Goal: Task Accomplishment & Management: Use online tool/utility

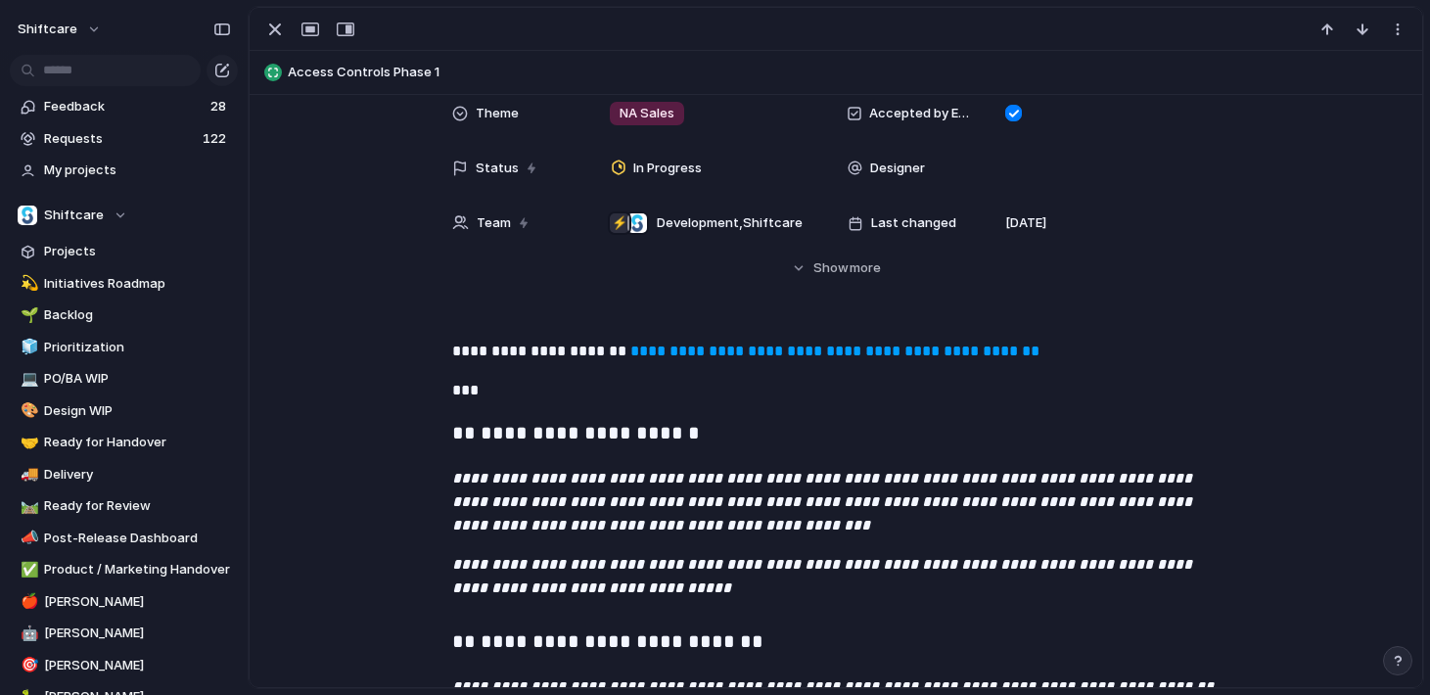
scroll to position [1270, 0]
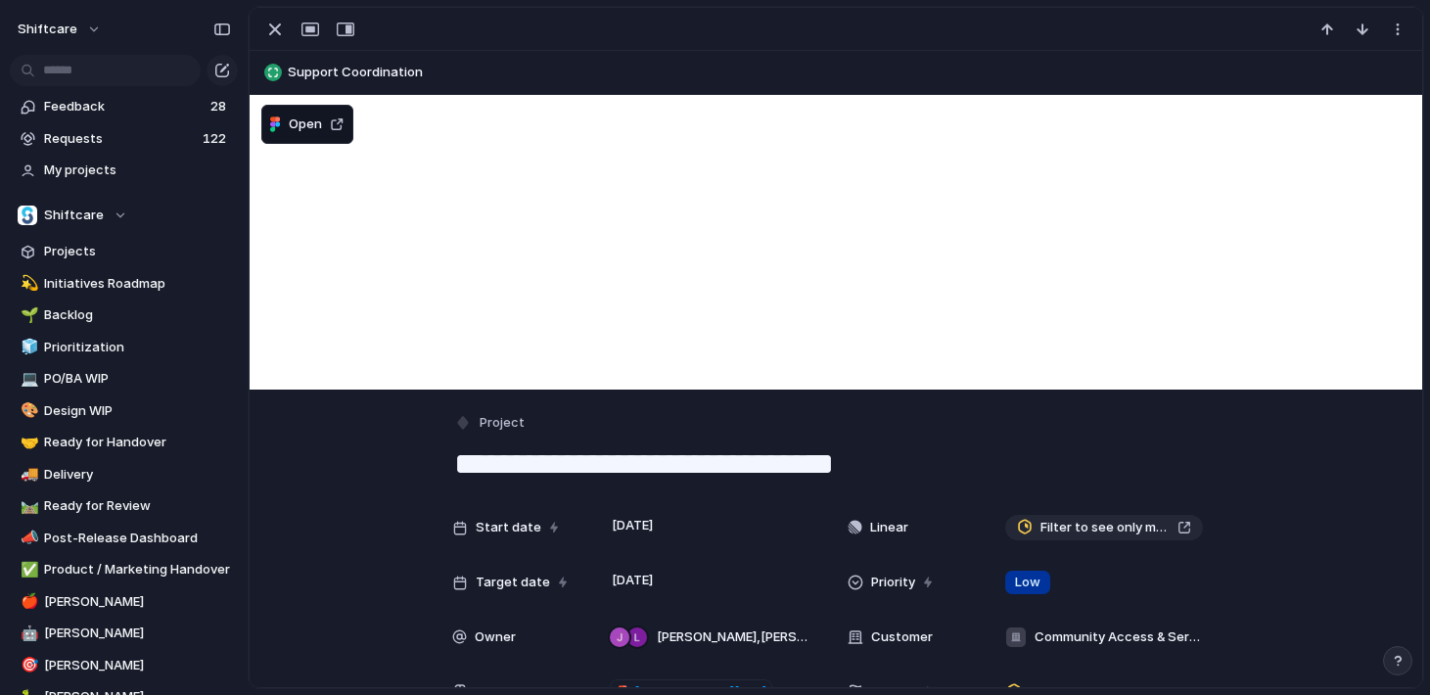
scroll to position [72, 0]
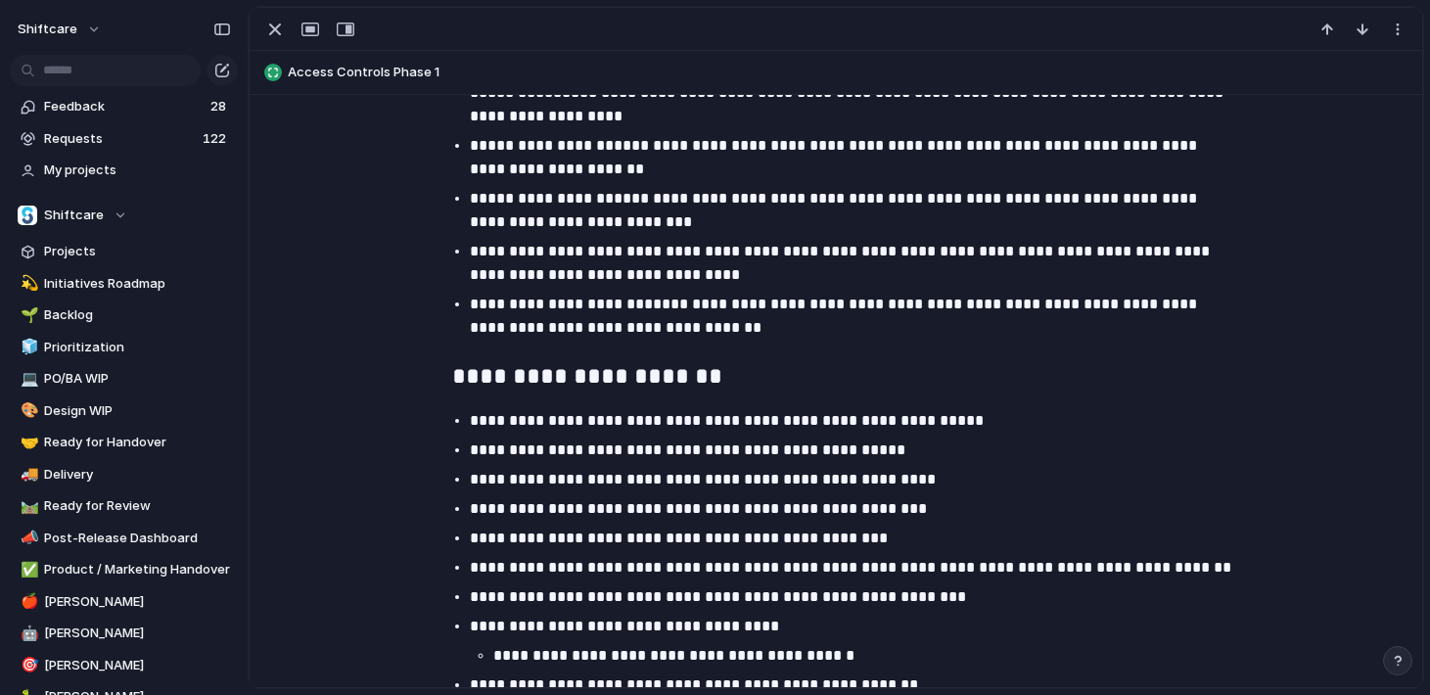
scroll to position [2496, 0]
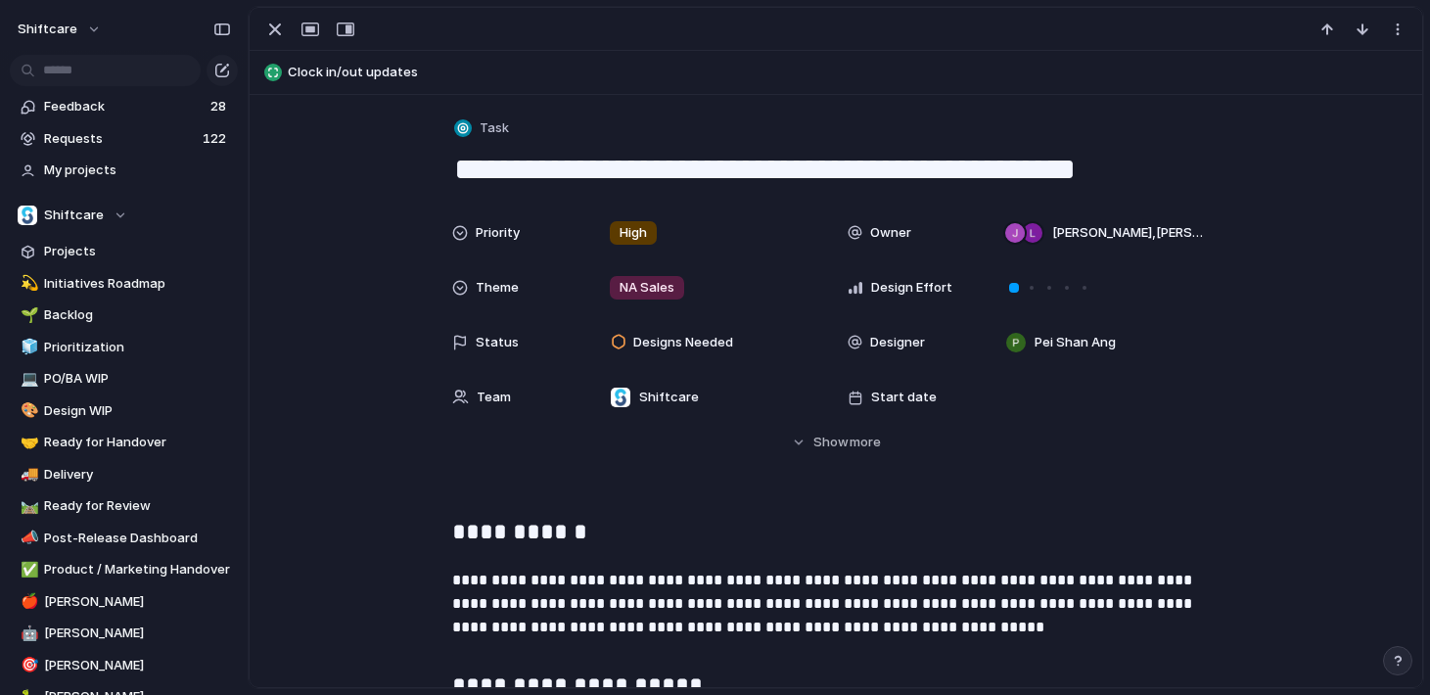
click at [665, 146] on div "**********" at bounding box center [835, 151] width 767 height 75
click at [665, 159] on textarea "**********" at bounding box center [835, 169] width 767 height 41
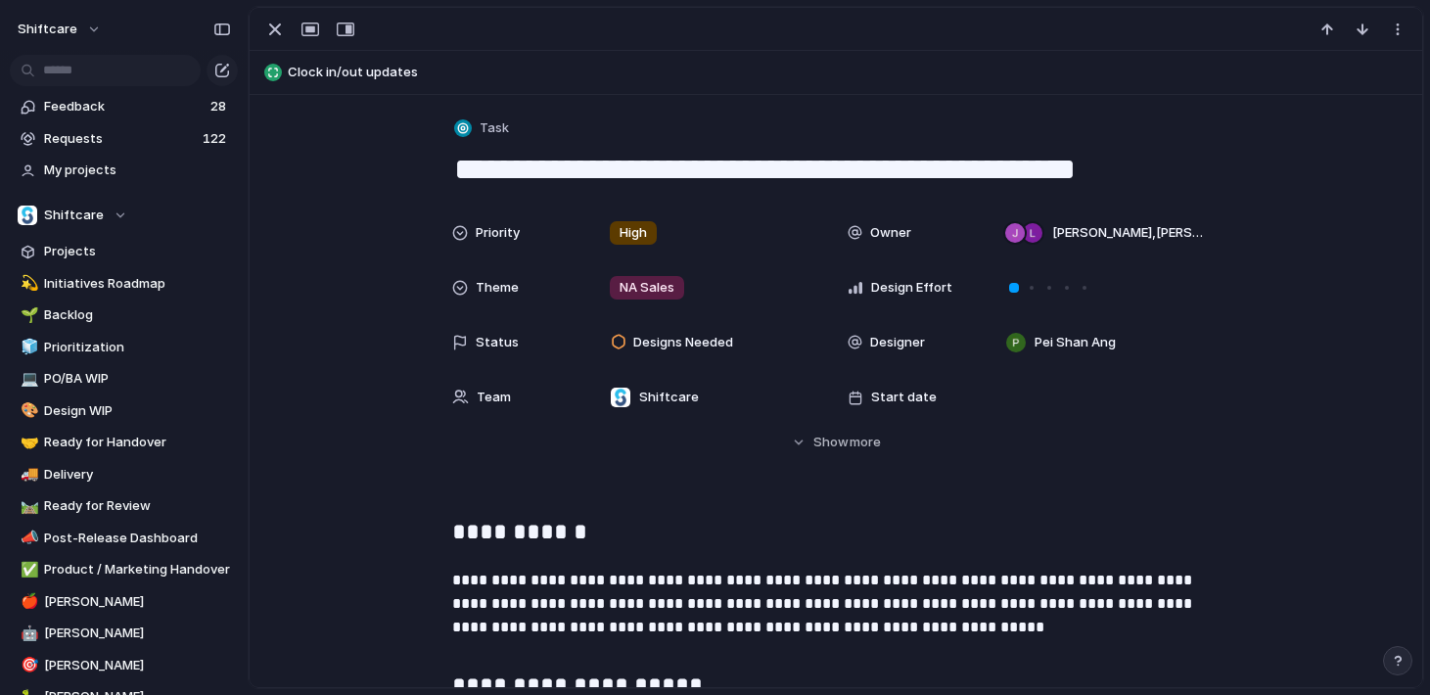
click at [665, 159] on textarea "**********" at bounding box center [835, 169] width 767 height 41
click at [732, 348] on span "Designs Needed" at bounding box center [683, 343] width 100 height 20
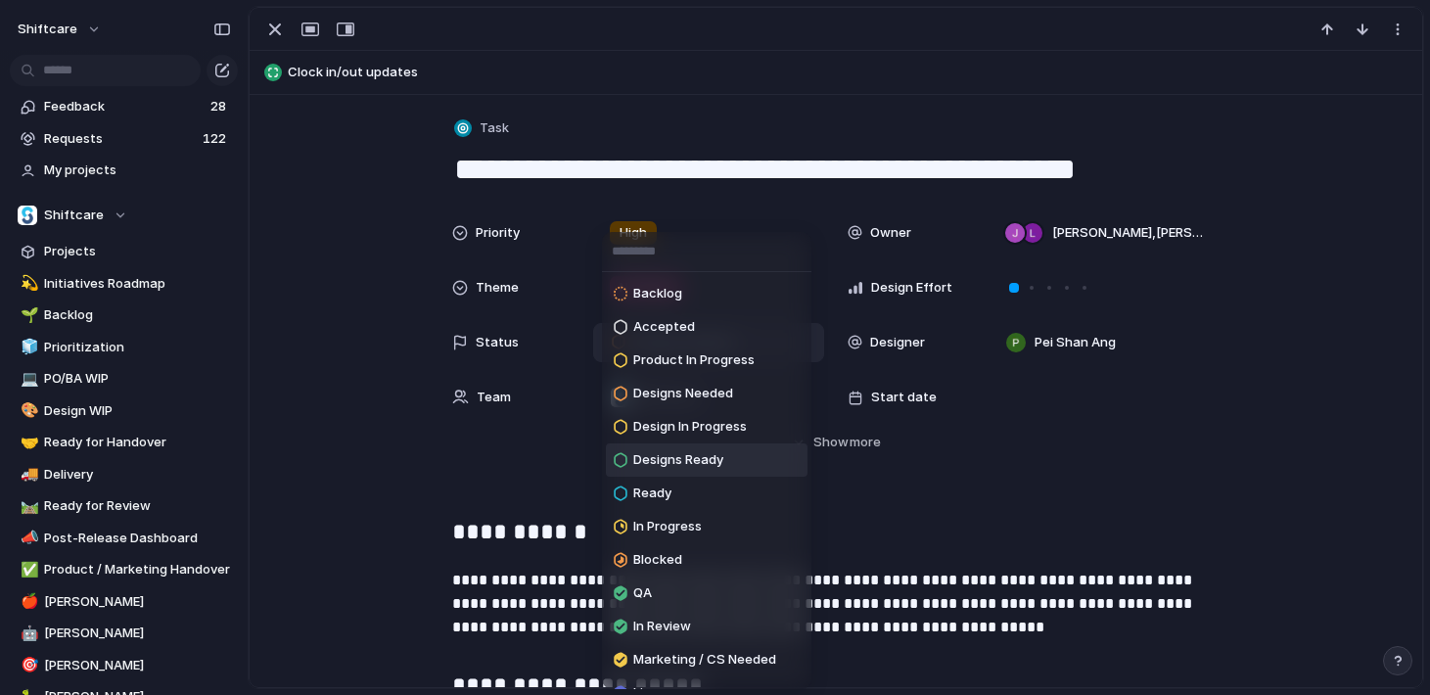
click at [710, 452] on span "Designs Ready" at bounding box center [678, 460] width 90 height 20
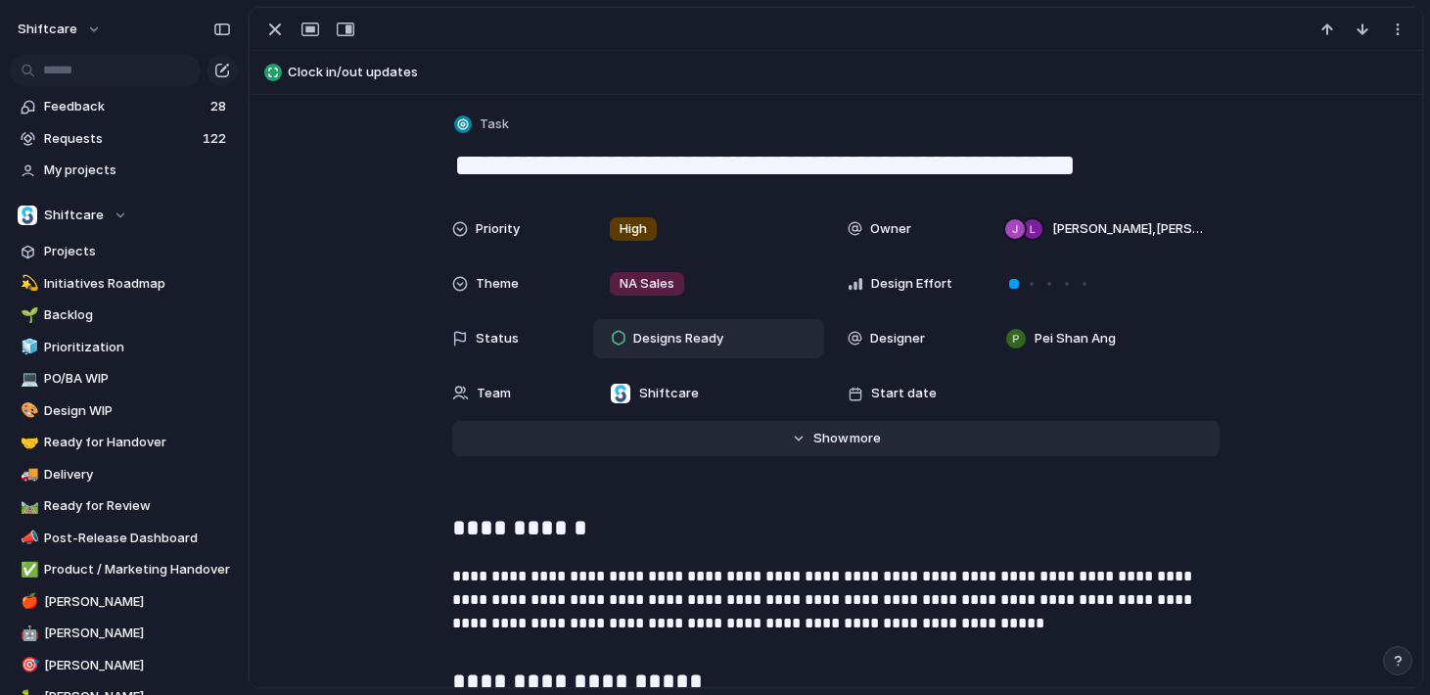
click at [779, 433] on button "Hide Show more" at bounding box center [835, 438] width 767 height 35
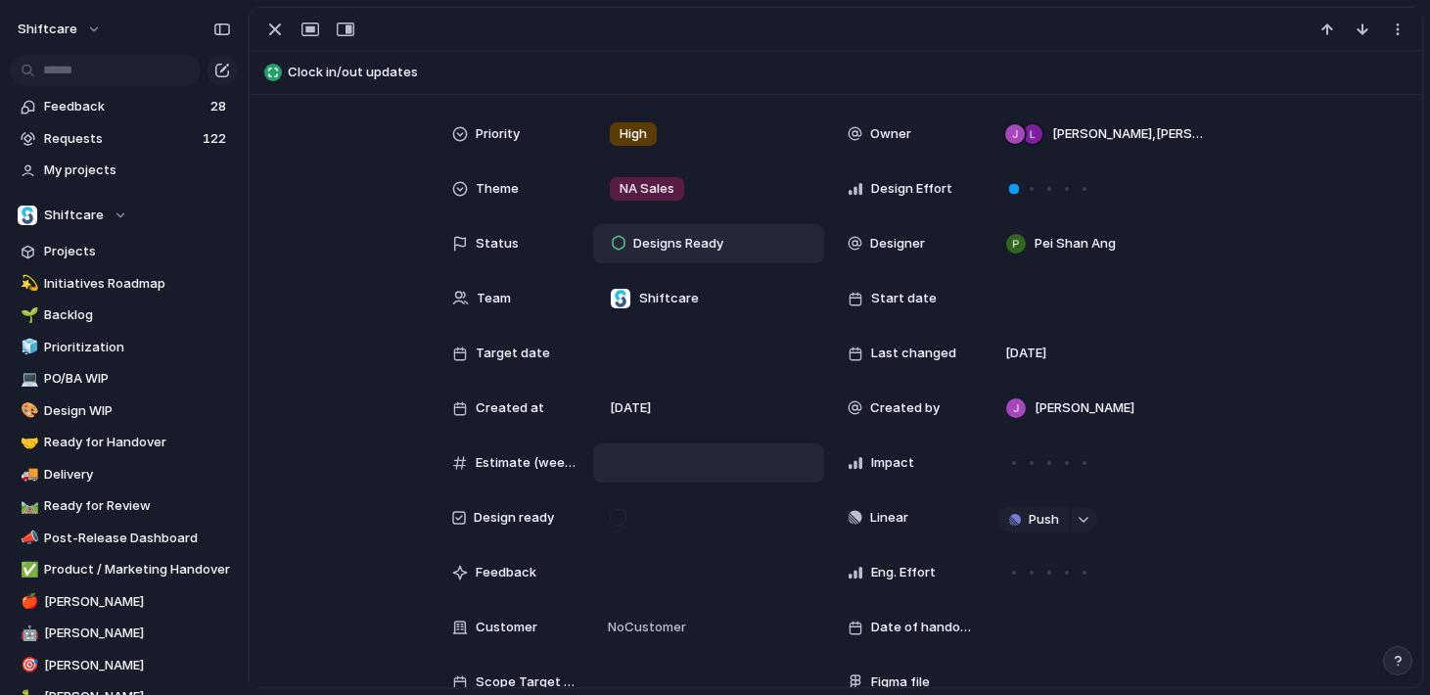
scroll to position [171, 0]
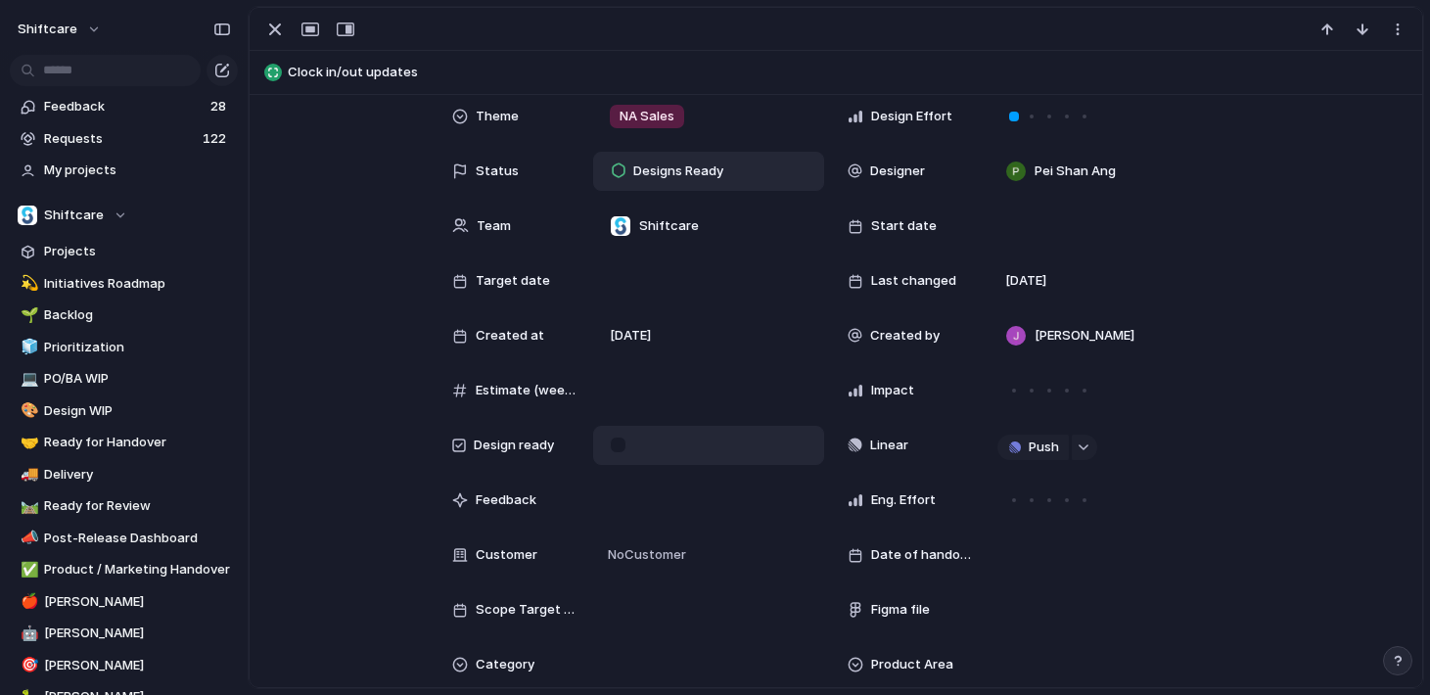
click at [660, 452] on div at bounding box center [708, 445] width 231 height 39
click at [620, 449] on div at bounding box center [618, 444] width 17 height 17
click at [619, 445] on div at bounding box center [618, 444] width 17 height 17
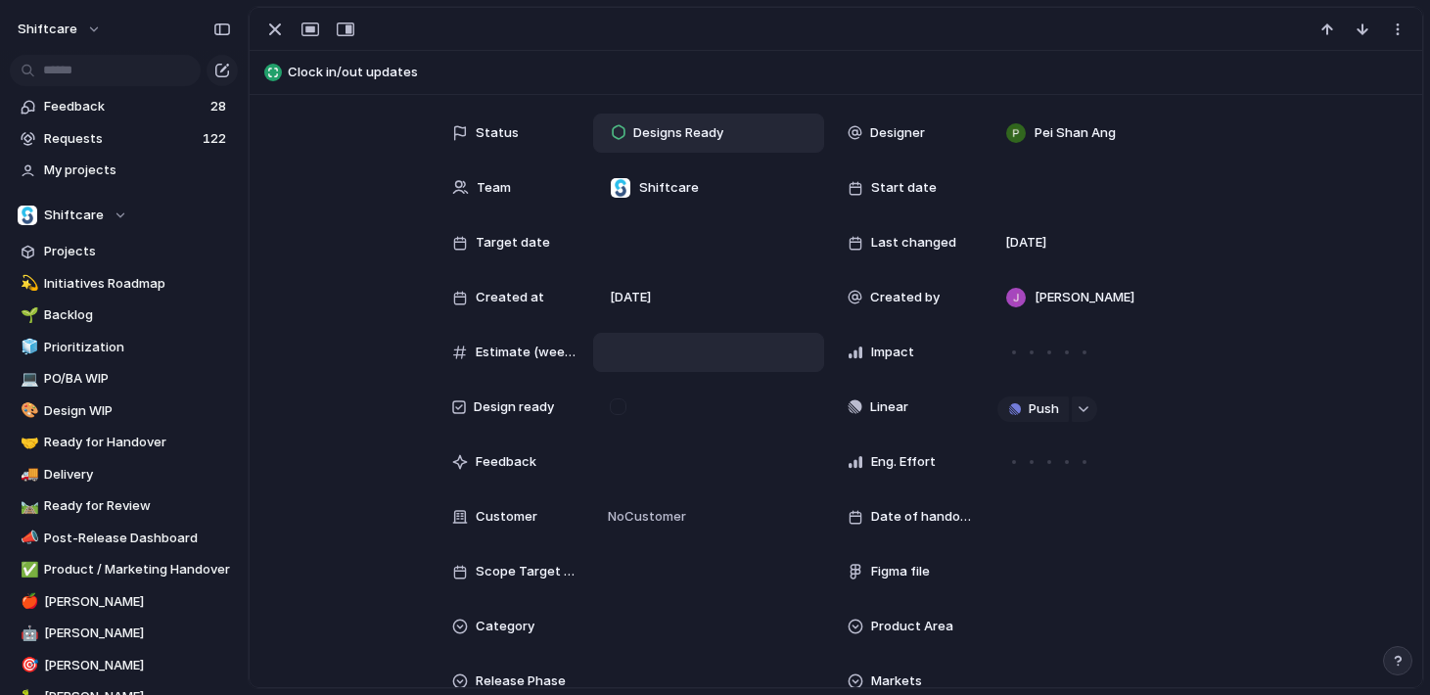
scroll to position [210, 0]
click at [922, 577] on span "Figma file" at bounding box center [900, 571] width 59 height 20
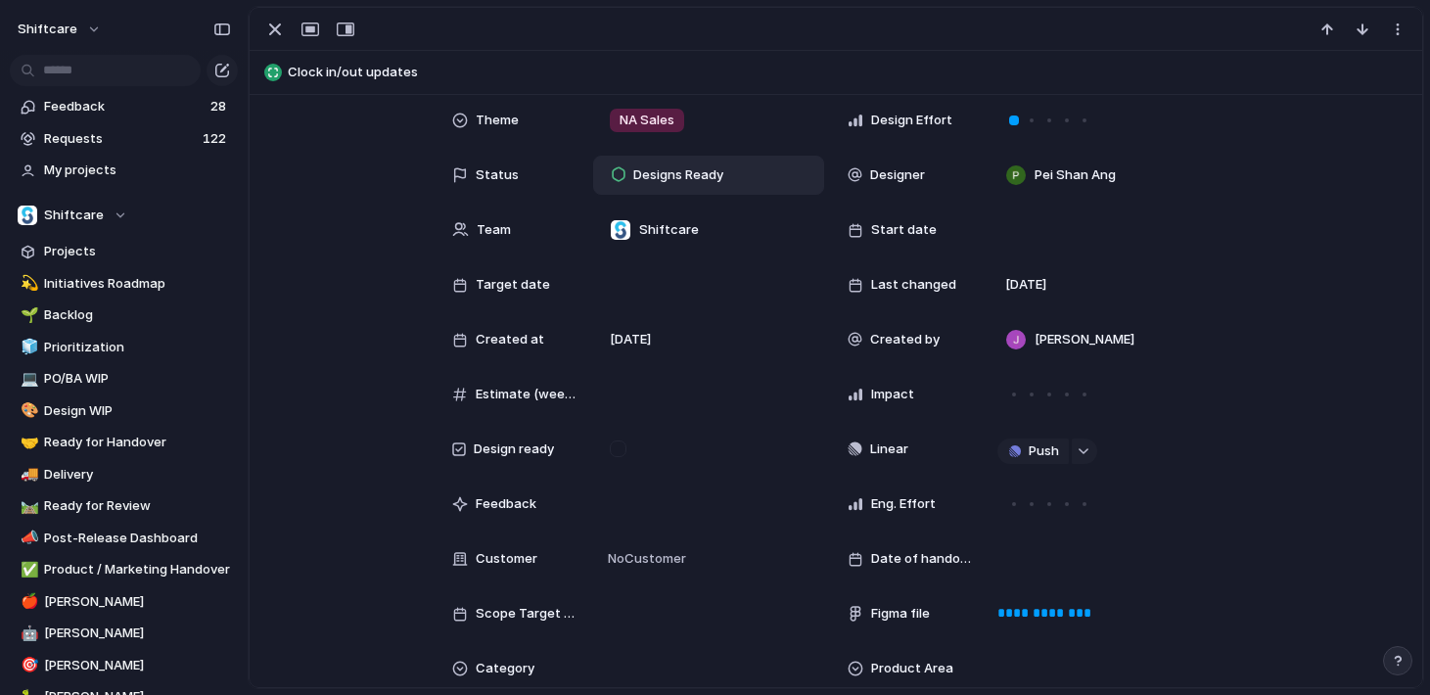
scroll to position [199, 0]
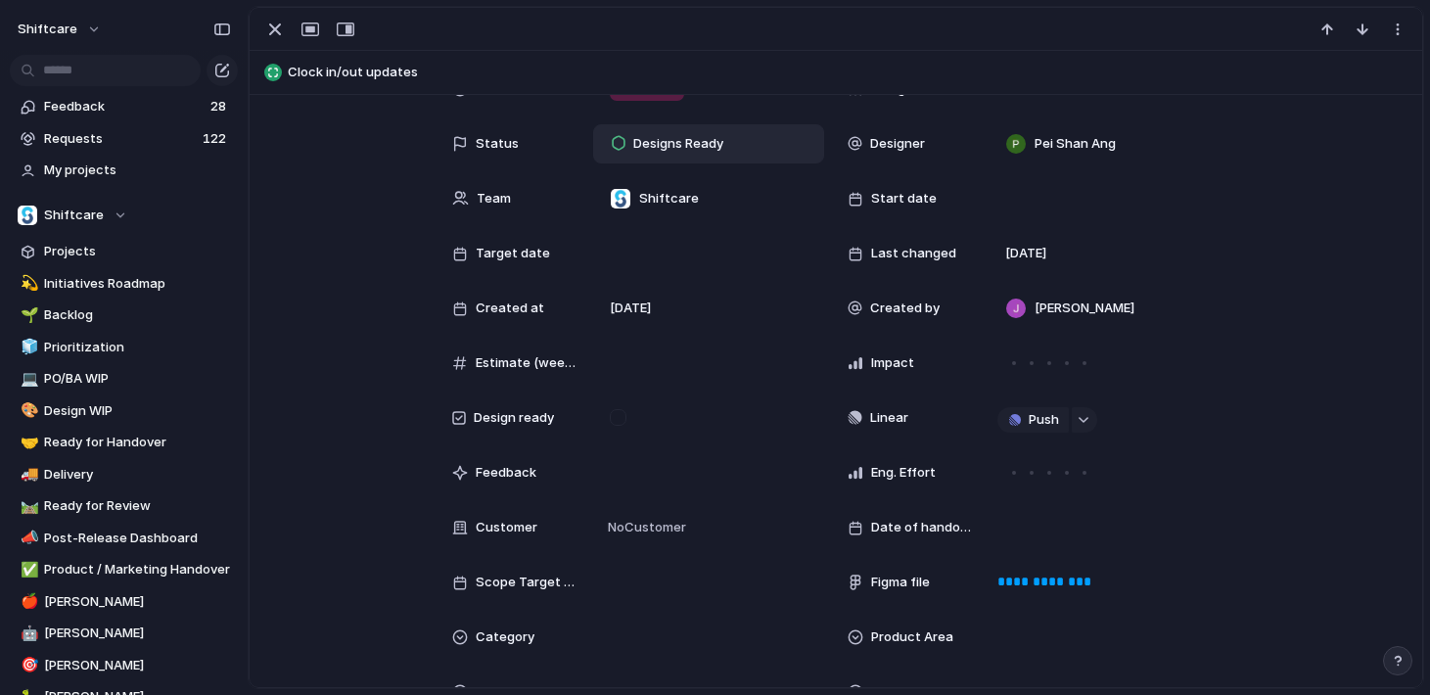
click at [1299, 536] on div "**********" at bounding box center [835, 518] width 1125 height 1006
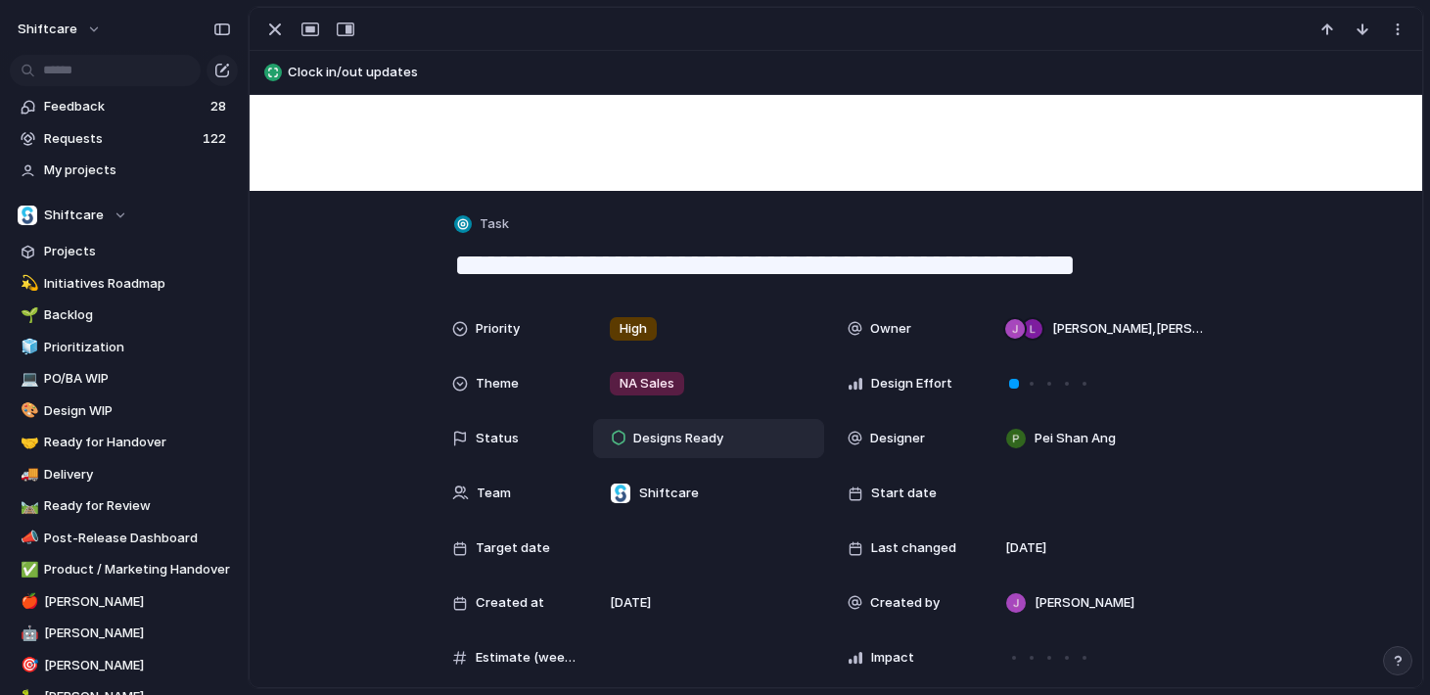
scroll to position [0, 0]
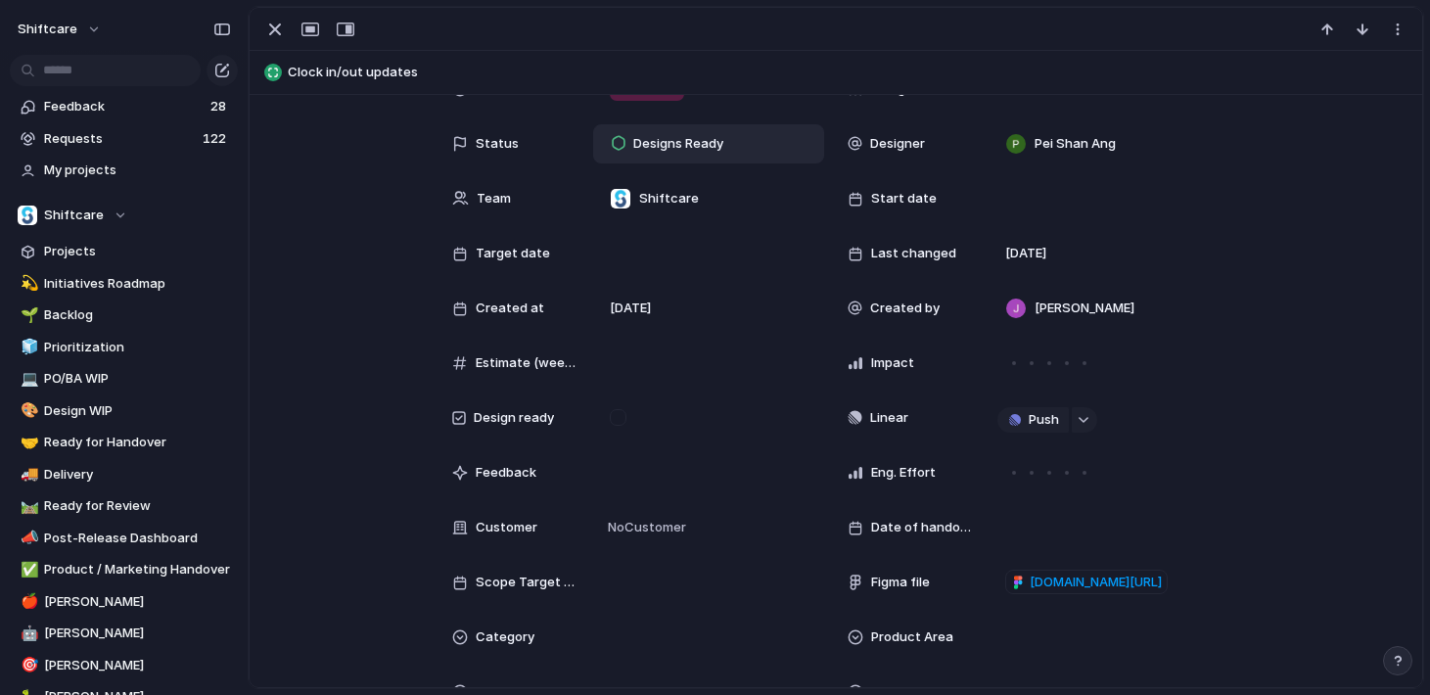
click at [1299, 536] on div "Priority High Owner Jonathan Agness , Luke Pipolo Theme NA Sales Design Effort …" at bounding box center [835, 518] width 1125 height 1006
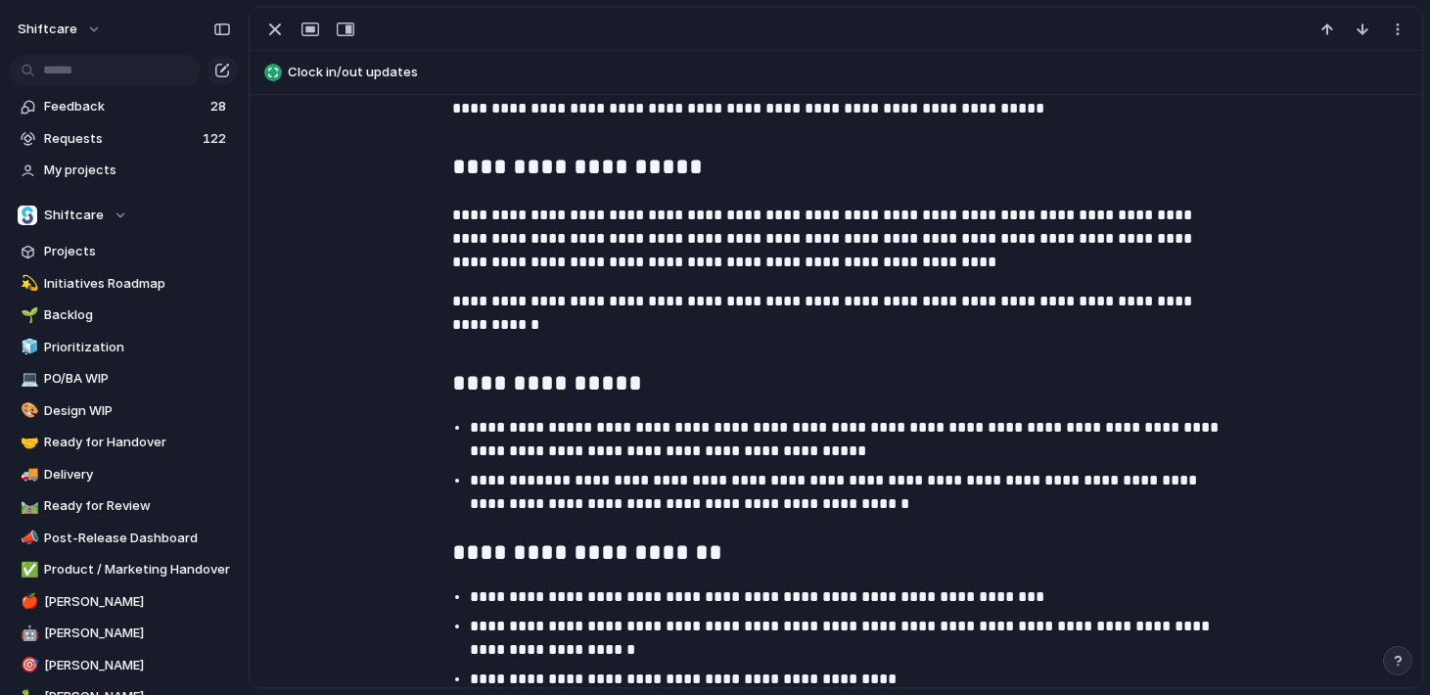
scroll to position [1583, 0]
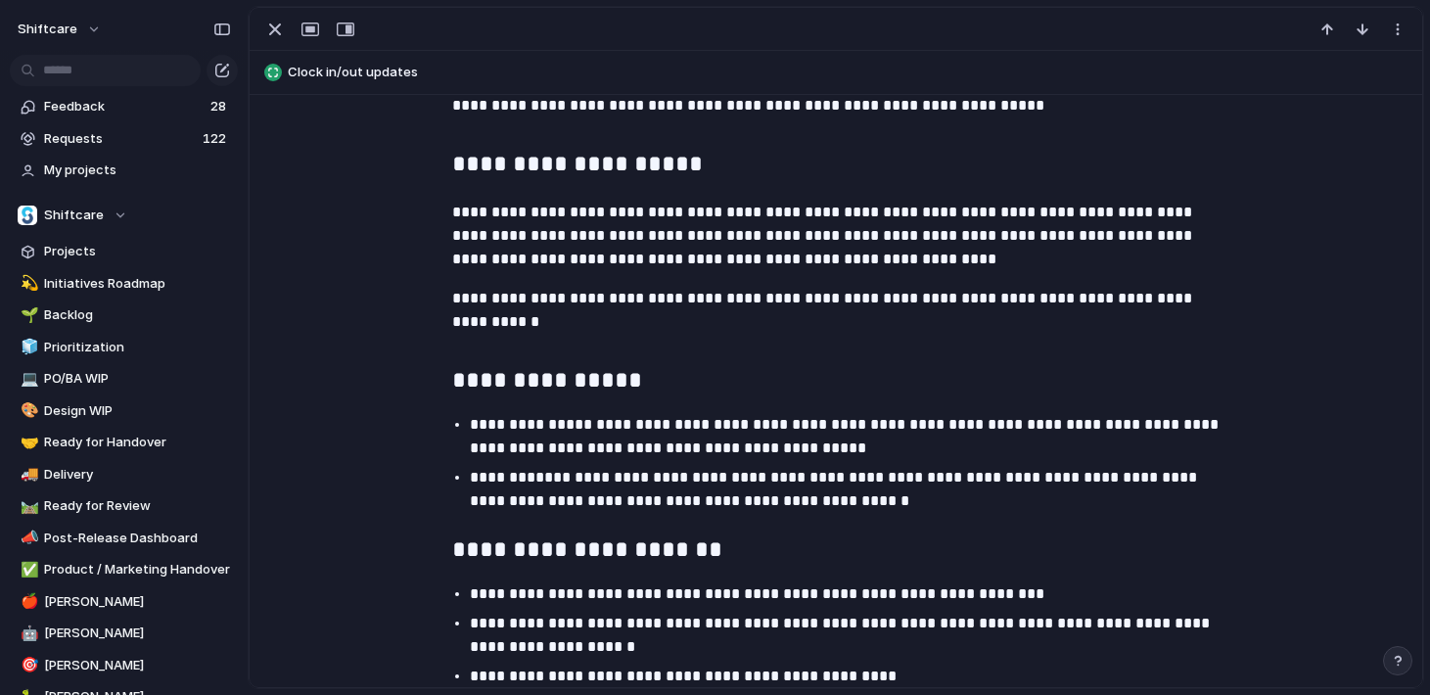
click at [711, 534] on h2 "**********" at bounding box center [835, 550] width 767 height 39
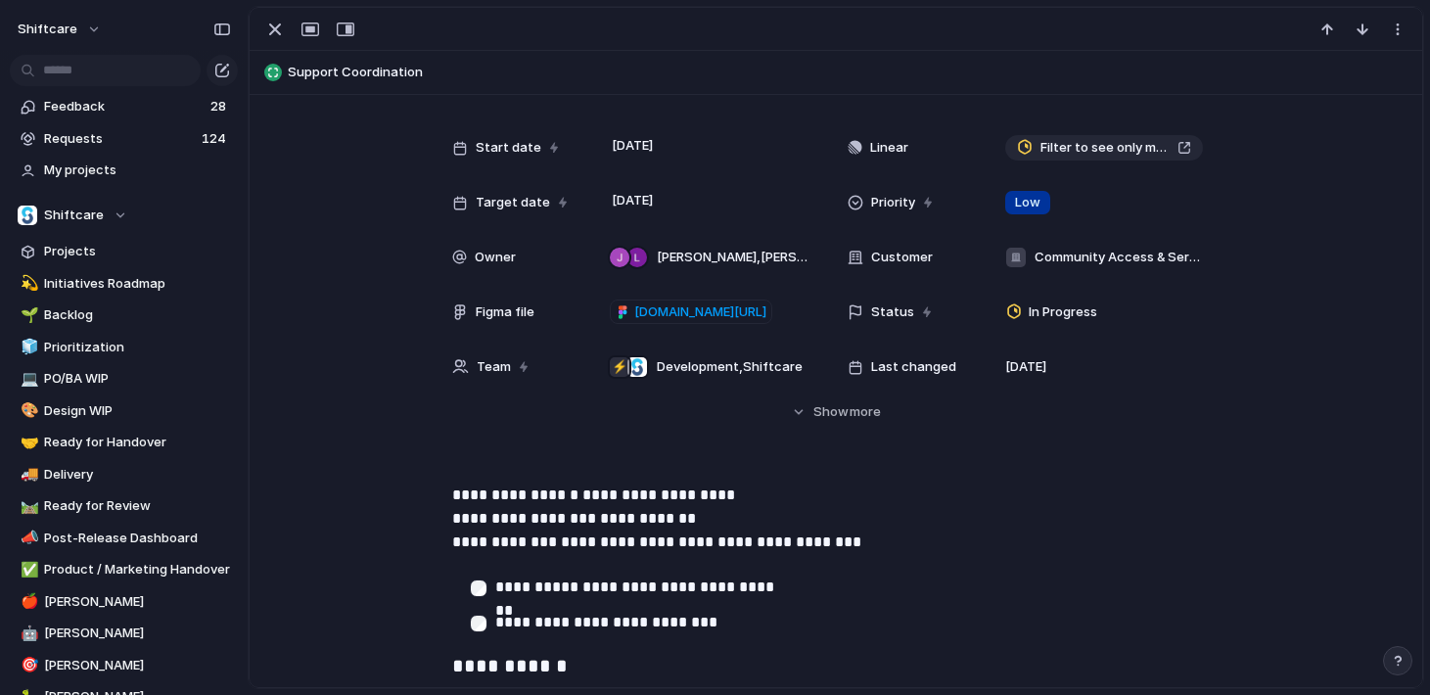
scroll to position [378, 0]
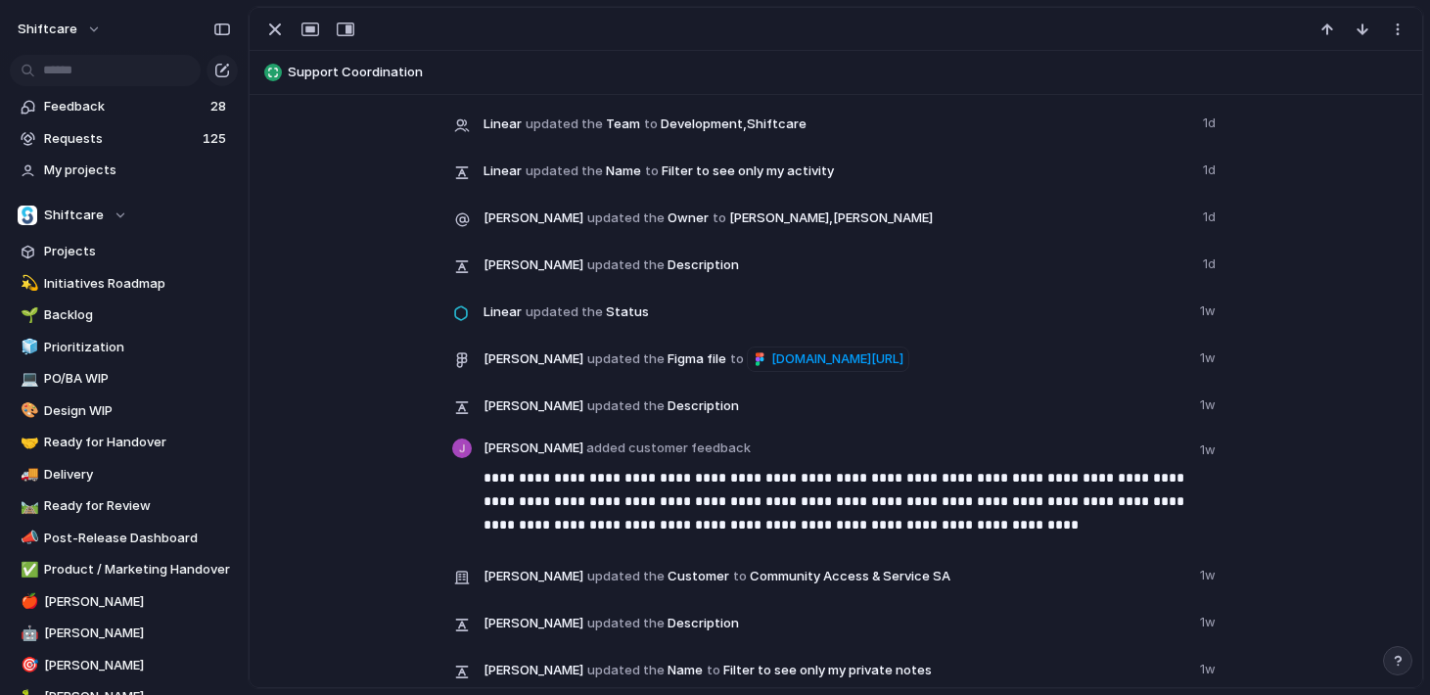
scroll to position [3453, 0]
click at [819, 368] on span "[DOMAIN_NAME][URL]" at bounding box center [837, 358] width 132 height 20
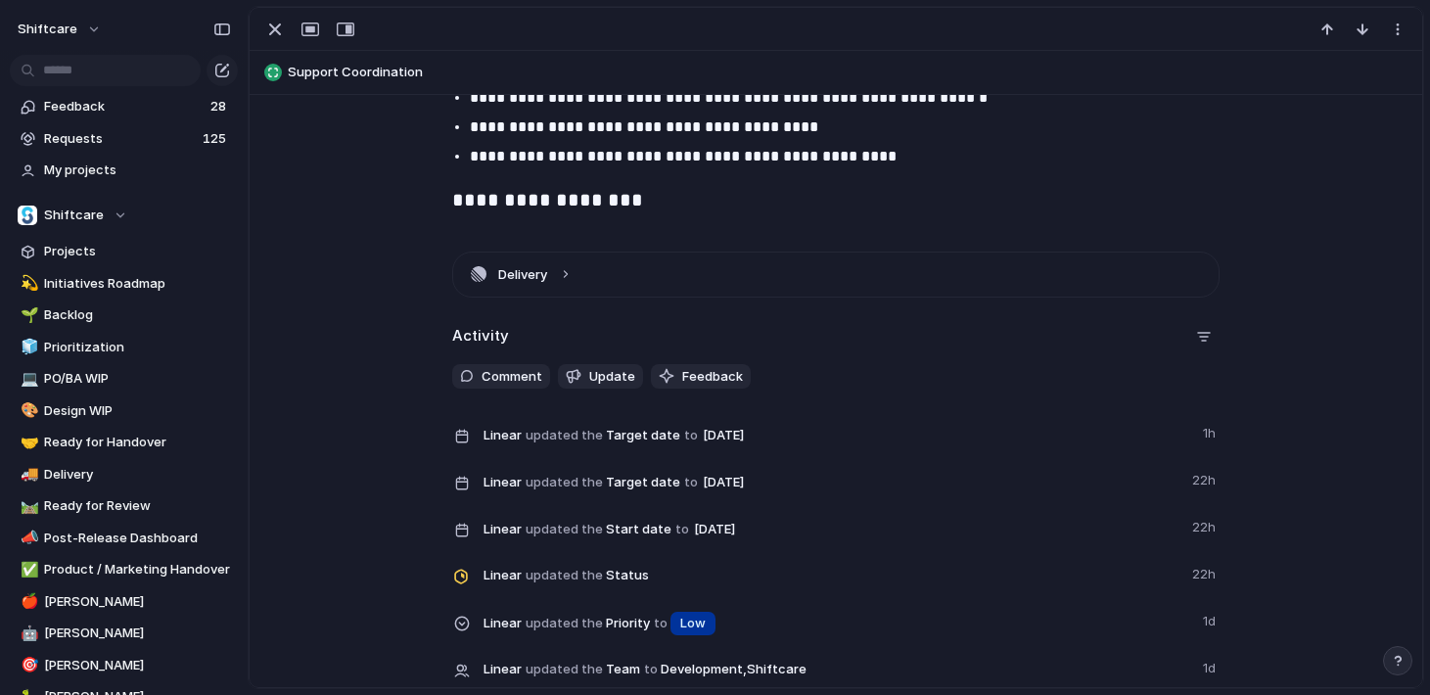
scroll to position [2971, 0]
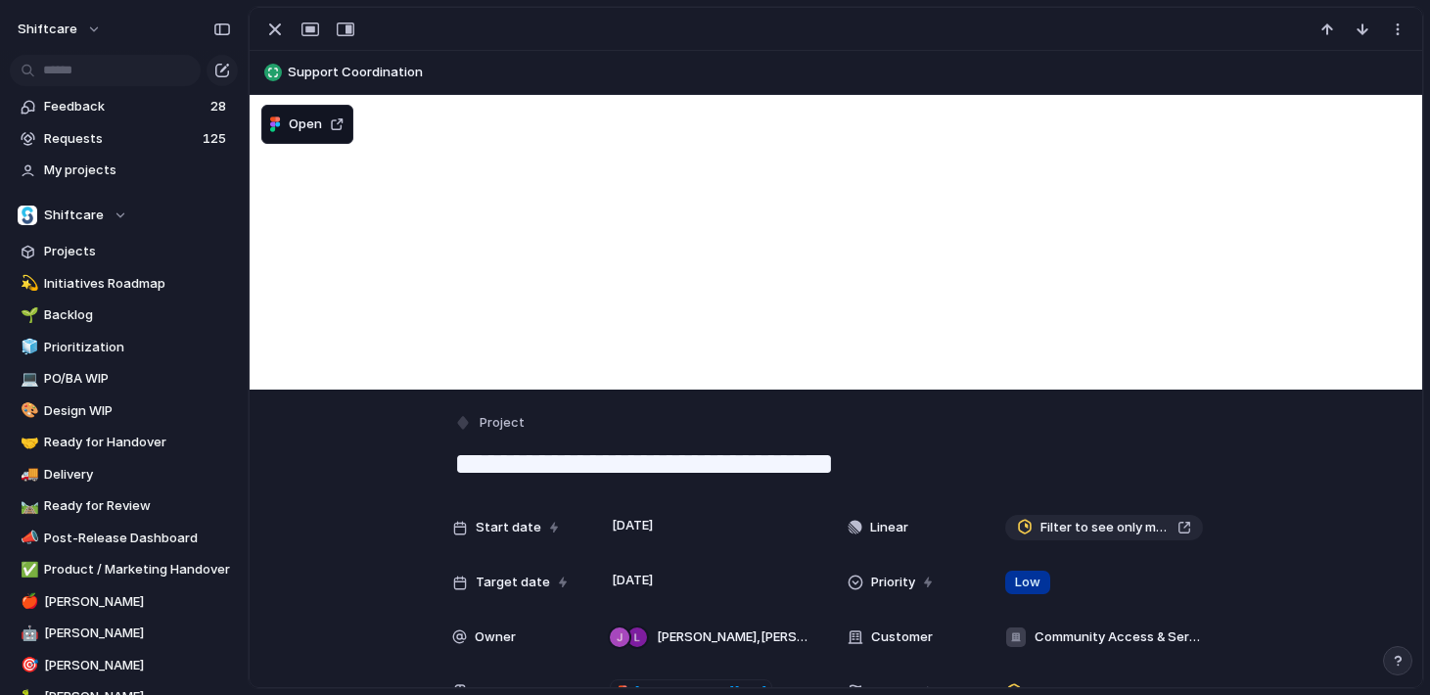
scroll to position [378, 0]
